Goal: Check status: Check status

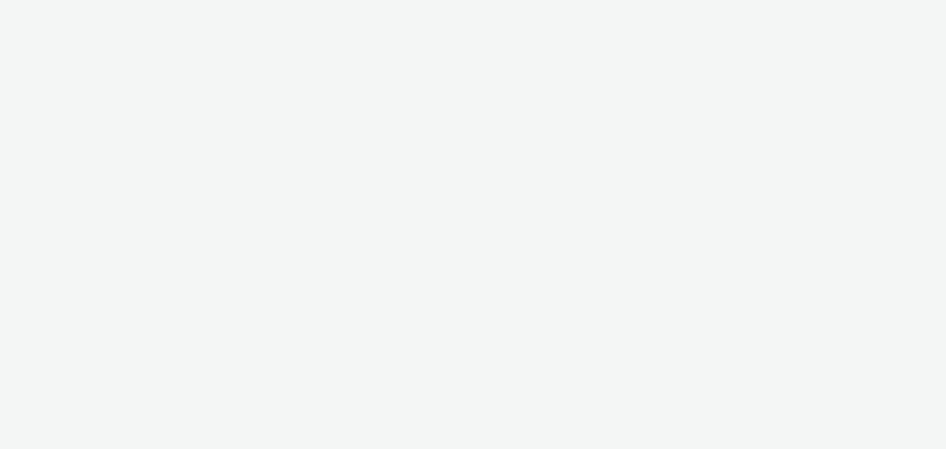
select select "72000950-a0a7-427d-a4e5-c6bc812fbb51"
select select "47c37c18-910e-43a3-bb91-a2beb2847406"
select select "b1b940d3-d05b-48b5-821e-f328c33b988b"
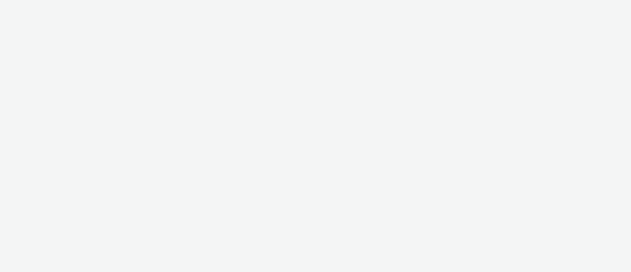
select select "47c37c18-910e-43a3-bb91-a2beb2847406"
select select "b1b940d3-d05b-48b5-821e-f328c33b988b"
